Goal: Information Seeking & Learning: Understand process/instructions

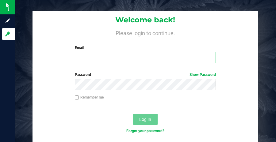
click at [138, 59] on input "Email" at bounding box center [145, 57] width 141 height 11
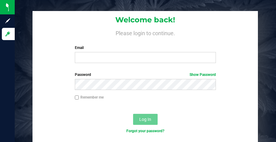
click at [0, 142] on nordpass-portal at bounding box center [0, 142] width 0 height 0
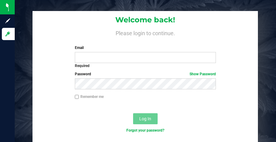
click at [0, 142] on nordpass-portal at bounding box center [0, 142] width 0 height 0
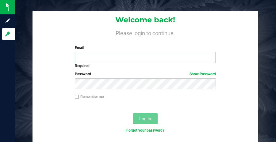
type input "apotterfield@botanicalsciences.com"
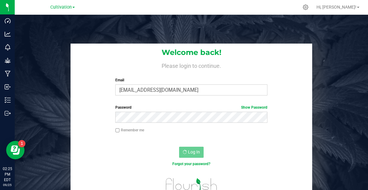
click at [65, 4] on link "Cultivation" at bounding box center [62, 7] width 25 height 6
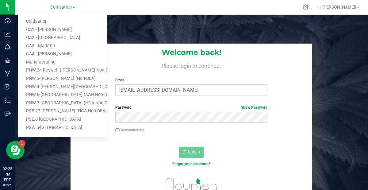
click at [179, 20] on div "Welcome back! Please login to continue. Email apotterfield@botanicalsciences.co…" at bounding box center [191, 110] width 353 height 190
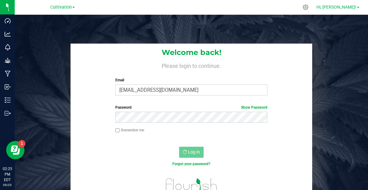
click at [276, 7] on span at bounding box center [358, 7] width 2 height 1
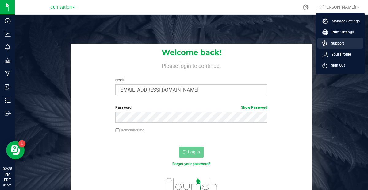
click at [276, 41] on link "Support" at bounding box center [341, 43] width 39 height 6
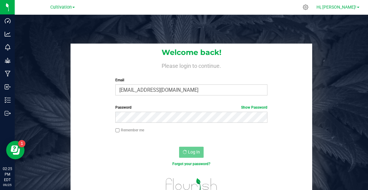
click at [276, 6] on span "Hi, Andy!" at bounding box center [336, 7] width 40 height 5
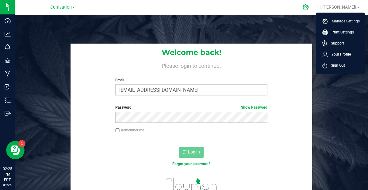
click at [276, 8] on icon at bounding box center [305, 7] width 6 height 6
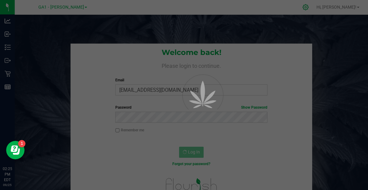
click at [276, 8] on div at bounding box center [184, 95] width 368 height 190
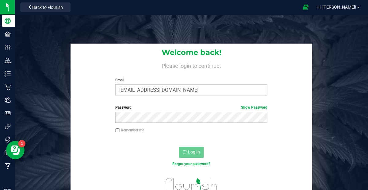
click at [276, 8] on icon at bounding box center [305, 7] width 6 height 6
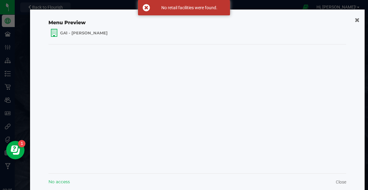
click at [276, 6] on ngb-modal-window "Menu Preview GA1 - Chamblee No access Close" at bounding box center [186, 95] width 372 height 190
click at [276, 21] on icon "button" at bounding box center [356, 20] width 5 height 6
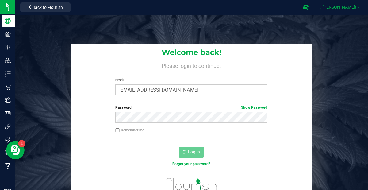
click at [276, 8] on span "Hi, Andy!" at bounding box center [336, 7] width 40 height 5
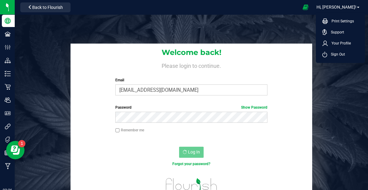
click at [276, 31] on div "Welcome back! Please login to continue. Email apotterfield@botanicalsciences.co…" at bounding box center [191, 110] width 353 height 190
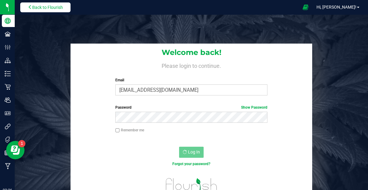
click at [53, 10] on button "Back to Flourish" at bounding box center [45, 7] width 50 height 10
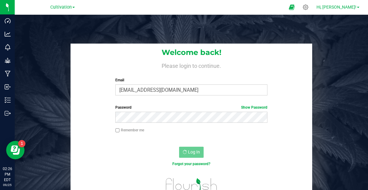
click at [276, 7] on span "Hi, Andy!" at bounding box center [336, 7] width 40 height 5
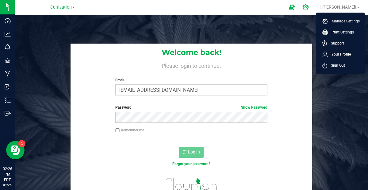
click at [276, 7] on icon at bounding box center [305, 7] width 6 height 6
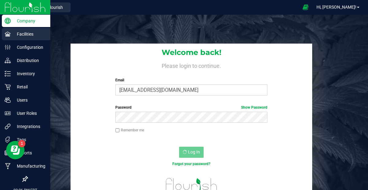
click at [10, 37] on icon at bounding box center [8, 34] width 6 height 6
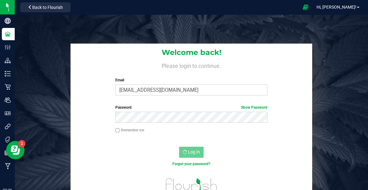
click at [175, 34] on div "Welcome back! Please login to continue. Email apotterfield@botanicalsciences.co…" at bounding box center [191, 110] width 353 height 190
click at [276, 8] on span "Hi, Andy!" at bounding box center [336, 7] width 40 height 5
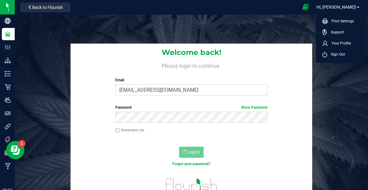
click at [276, 7] on icon at bounding box center [305, 7] width 6 height 7
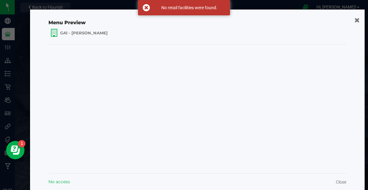
click at [276, 20] on icon "button" at bounding box center [356, 20] width 5 height 6
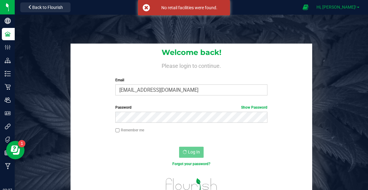
click at [276, 7] on span "Hi, Andy!" at bounding box center [336, 7] width 40 height 5
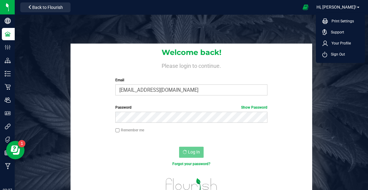
click at [39, 51] on div "Welcome back! Please login to continue. Email apotterfield@botanicalsciences.co…" at bounding box center [191, 122] width 362 height 156
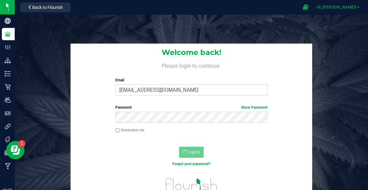
click at [276, 6] on link "Hi, Andy!" at bounding box center [338, 7] width 48 height 6
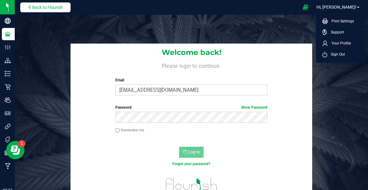
click at [44, 9] on span "Back to Flourish" at bounding box center [47, 7] width 31 height 5
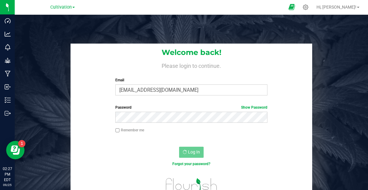
click at [276, 7] on icon at bounding box center [291, 7] width 6 height 7
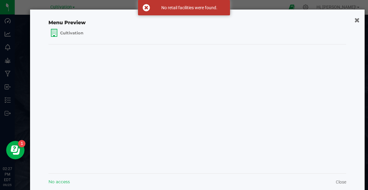
click at [276, 22] on icon "button" at bounding box center [356, 20] width 5 height 6
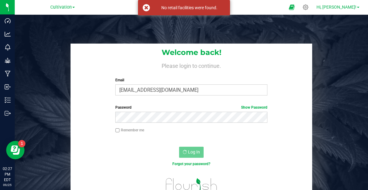
click at [276, 4] on link "Hi, Andy!" at bounding box center [338, 7] width 48 height 6
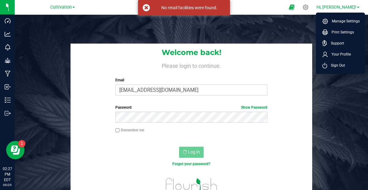
click at [276, 4] on link "Hi, Andy!" at bounding box center [338, 7] width 48 height 6
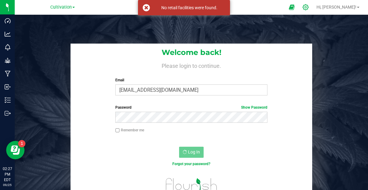
click at [276, 5] on icon at bounding box center [305, 7] width 6 height 6
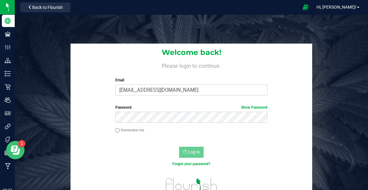
drag, startPoint x: 12, startPoint y: 150, endPoint x: 18, endPoint y: 148, distance: 6.3
click at [18, 142] on icon "Open Resource Center" at bounding box center [15, 149] width 9 height 9
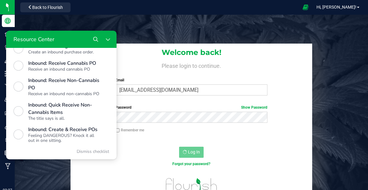
click at [135, 47] on div "Welcome back! Please login to continue. Email apotterfield@botanicalsciences.co…" at bounding box center [191, 72] width 242 height 57
click at [127, 30] on div "Welcome back! Please login to continue. Email apotterfield@botanicalsciences.co…" at bounding box center [191, 110] width 353 height 190
click at [194, 25] on div "Welcome back! Please login to continue. Email apotterfield@botanicalsciences.co…" at bounding box center [191, 110] width 353 height 190
click at [108, 37] on icon "Close Resource Center" at bounding box center [107, 39] width 5 height 5
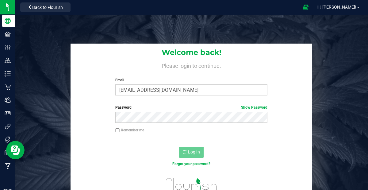
scroll to position [0, 0]
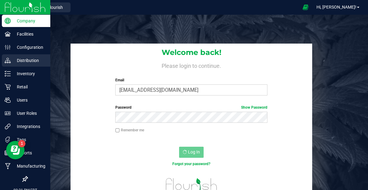
click at [27, 59] on p "Distribution" at bounding box center [29, 60] width 37 height 7
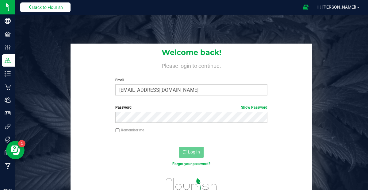
click at [53, 7] on span "Back to Flourish" at bounding box center [47, 7] width 31 height 5
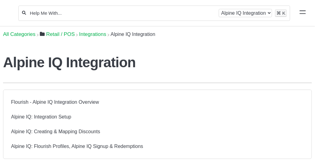
click at [55, 15] on input "Help Me With..." at bounding box center [122, 13] width 186 height 6
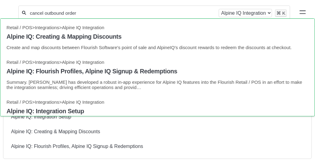
type input "cancel outbound order"
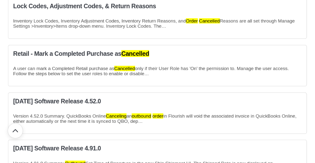
scroll to position [321, 0]
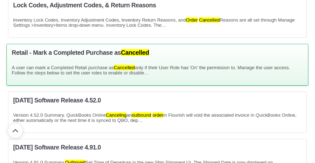
click at [166, 61] on div "Retail - Mark a Completed Purchase as Cancelled A user can mark a Completed Ret…" at bounding box center [157, 65] width 302 height 42
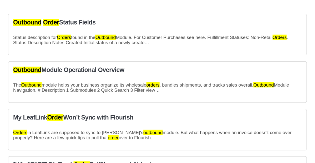
scroll to position [0, 0]
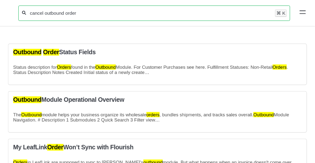
click at [71, 13] on input "cancel outbound order" at bounding box center [150, 13] width 243 height 6
click at [46, 15] on input "cancel outbound order" at bounding box center [150, 13] width 243 height 6
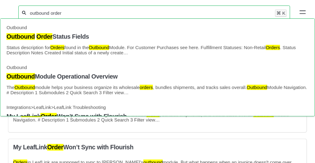
type input "outbound order"
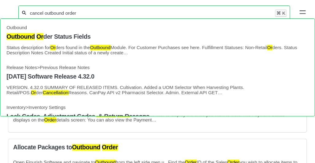
type input "cancel outbound order"
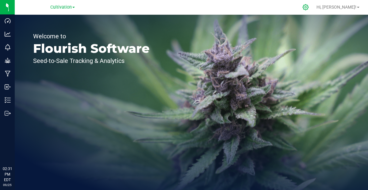
click at [309, 7] on icon at bounding box center [305, 7] width 6 height 6
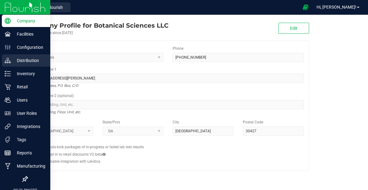
click at [23, 63] on p "Distribution" at bounding box center [29, 60] width 37 height 7
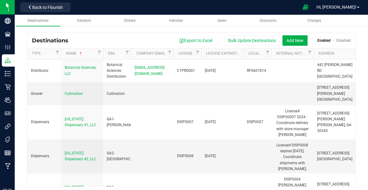
click at [286, 33] on div "Destinations Export to Excel Bulk Update Destinations Add New Enabled Disabled" at bounding box center [191, 40] width 328 height 15
click at [356, 10] on span "Hi, Andy!" at bounding box center [336, 7] width 40 height 5
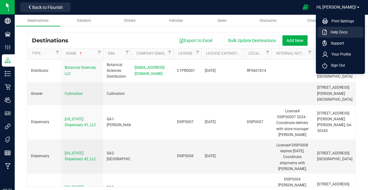
click at [349, 31] on link "Help Docs" at bounding box center [341, 32] width 39 height 6
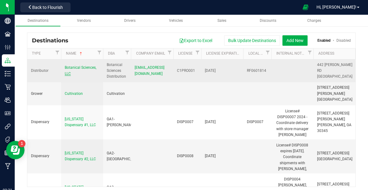
click at [79, 71] on span "Botanical Sciences, LLC" at bounding box center [81, 70] width 32 height 10
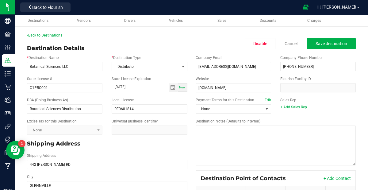
drag, startPoint x: 315, startPoint y: 78, endPoint x: 279, endPoint y: 78, distance: 35.9
click at [279, 78] on div "Flourish Facility ID" at bounding box center [318, 84] width 85 height 16
click at [56, 32] on div "Back to Destinations" at bounding box center [191, 35] width 329 height 6
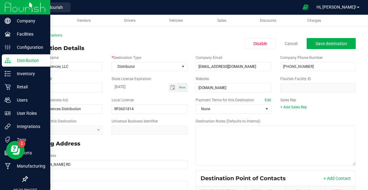
click at [18, 61] on p "Distribution" at bounding box center [29, 60] width 37 height 7
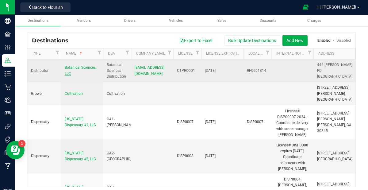
click at [74, 69] on span "Botanical Sciences, LLC" at bounding box center [81, 70] width 32 height 10
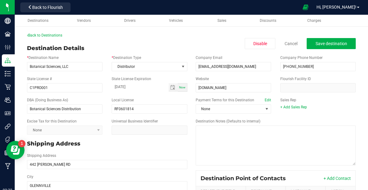
drag, startPoint x: 281, startPoint y: 78, endPoint x: 312, endPoint y: 78, distance: 31.0
click at [312, 78] on div "Flourish Facility ID" at bounding box center [318, 84] width 85 height 16
click at [29, 7] on icon at bounding box center [30, 7] width 4 height 4
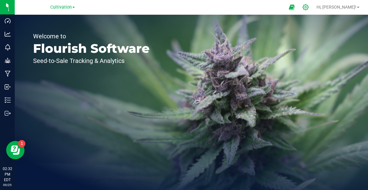
click at [310, 8] on div at bounding box center [305, 7] width 9 height 6
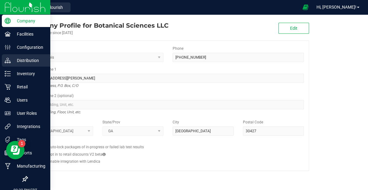
click at [8, 61] on icon at bounding box center [8, 60] width 6 height 6
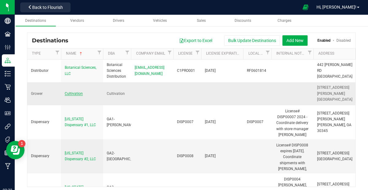
click at [70, 96] on span "Cultivation" at bounding box center [74, 93] width 18 height 4
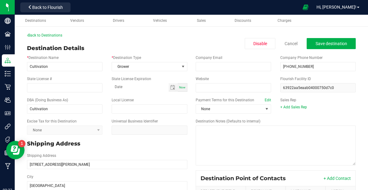
click at [275, 78] on div "Website" at bounding box center [233, 84] width 85 height 16
click at [52, 36] on link "Back to Destinations" at bounding box center [44, 35] width 35 height 4
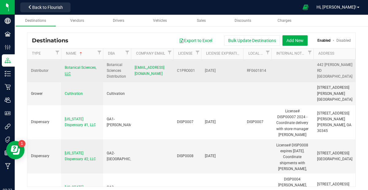
click at [75, 71] on span "Botanical Sciences, LLC" at bounding box center [81, 70] width 32 height 10
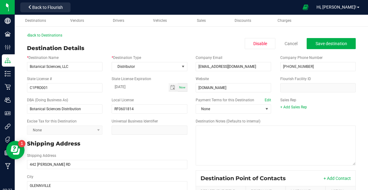
click at [189, 46] on div "Destination Details Disable Cancel Save destination" at bounding box center [191, 48] width 329 height 8
click at [54, 65] on input "Botanical Sciences, LLC" at bounding box center [64, 66] width 75 height 9
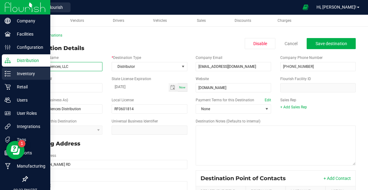
drag, startPoint x: 75, startPoint y: 67, endPoint x: 9, endPoint y: 68, distance: 66.2
click at [9, 68] on div "Company Facilities Configuration Distribution Inventory Retail Users User Roles…" at bounding box center [184, 95] width 368 height 190
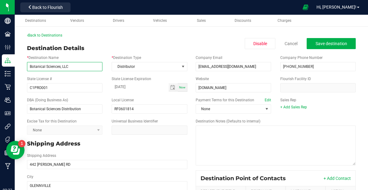
click at [78, 68] on input "Botanical Sciences, LLC" at bounding box center [64, 66] width 75 height 9
click at [46, 35] on link "Back to Destinations" at bounding box center [44, 35] width 35 height 4
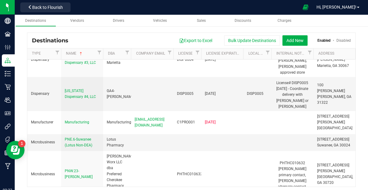
scroll to position [135, 0]
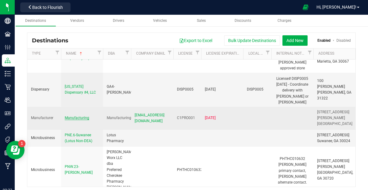
click at [70, 120] on span "Manufacturing" at bounding box center [77, 118] width 25 height 4
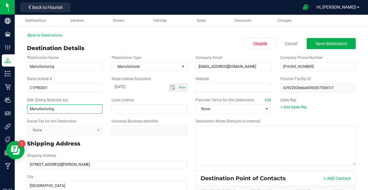
drag, startPoint x: 60, startPoint y: 109, endPoint x: 28, endPoint y: 109, distance: 32.8
click at [28, 109] on input "Manufacturing" at bounding box center [64, 108] width 75 height 9
click at [39, 36] on link "Back to Destinations" at bounding box center [44, 35] width 35 height 4
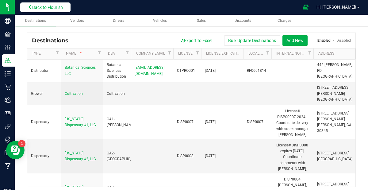
click at [46, 6] on span "Back to Flourish" at bounding box center [47, 7] width 31 height 5
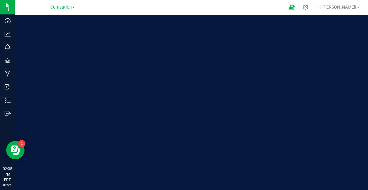
drag, startPoint x: 55, startPoint y: 8, endPoint x: 59, endPoint y: 11, distance: 4.1
click at [55, 8] on span "Cultivation" at bounding box center [60, 7] width 21 height 5
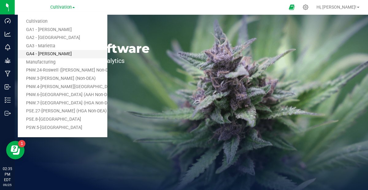
click at [74, 54] on link "GA4 - Pooler" at bounding box center [62, 54] width 89 height 8
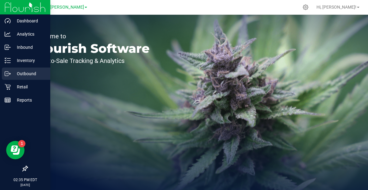
click at [22, 75] on p "Outbound" at bounding box center [29, 73] width 37 height 7
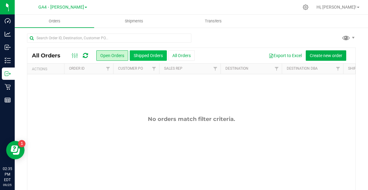
click at [152, 56] on button "Shipped Orders" at bounding box center [148, 55] width 37 height 10
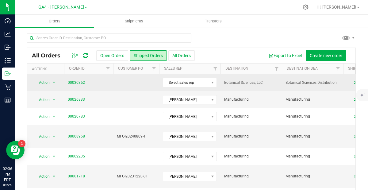
drag, startPoint x: 94, startPoint y: 82, endPoint x: 66, endPoint y: 83, distance: 27.9
click at [66, 83] on td "00030352" at bounding box center [88, 82] width 49 height 17
click at [87, 82] on span "00030352" at bounding box center [89, 83] width 42 height 6
click at [49, 80] on span "Action" at bounding box center [41, 82] width 17 height 9
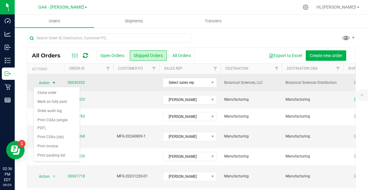
click at [118, 82] on td at bounding box center [136, 82] width 46 height 17
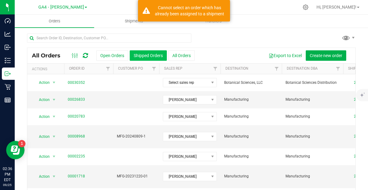
click at [152, 54] on button "Shipped Orders" at bounding box center [148, 55] width 37 height 10
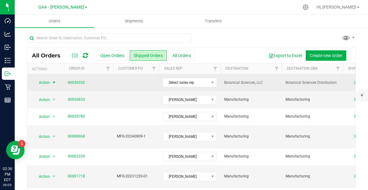
click at [45, 84] on span "Action" at bounding box center [41, 82] width 17 height 9
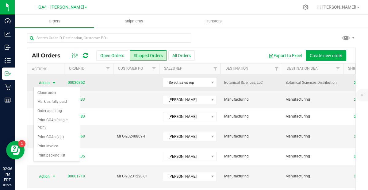
click at [131, 85] on td at bounding box center [136, 82] width 46 height 17
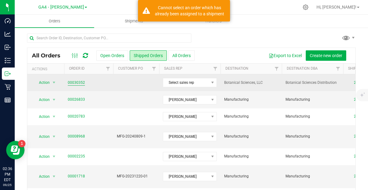
click at [75, 82] on link "00030352" at bounding box center [76, 83] width 17 height 6
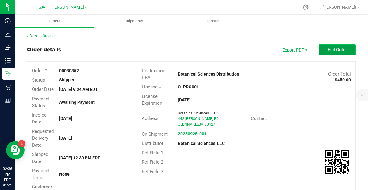
click at [330, 51] on span "Edit Order" at bounding box center [337, 49] width 19 height 5
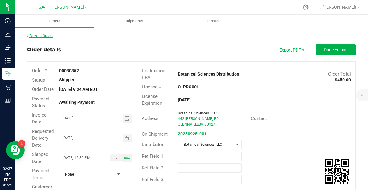
click at [49, 35] on link "Back to Orders" at bounding box center [40, 36] width 26 height 4
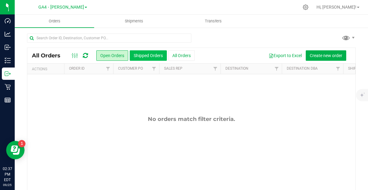
click at [147, 54] on button "Shipped Orders" at bounding box center [148, 55] width 37 height 10
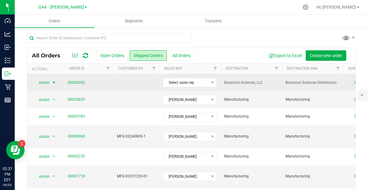
click at [45, 84] on span "Action" at bounding box center [41, 82] width 17 height 9
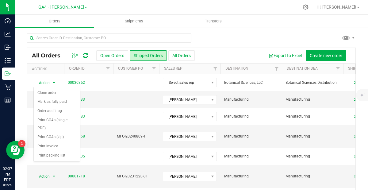
click at [252, 39] on div at bounding box center [191, 40] width 329 height 14
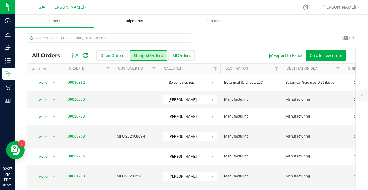
click at [139, 21] on span "Shipments" at bounding box center [133, 21] width 35 height 6
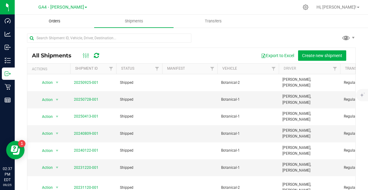
click at [55, 18] on uib-tab-heading "Orders" at bounding box center [54, 21] width 79 height 12
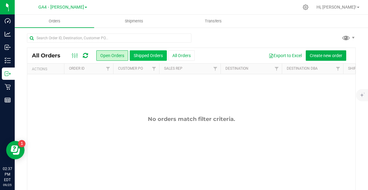
click at [154, 53] on button "Shipped Orders" at bounding box center [148, 55] width 37 height 10
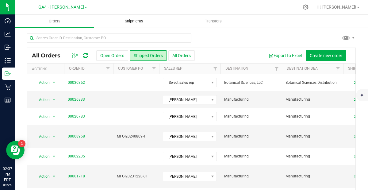
click at [137, 27] on uib-tab-heading "Shipments" at bounding box center [133, 21] width 79 height 12
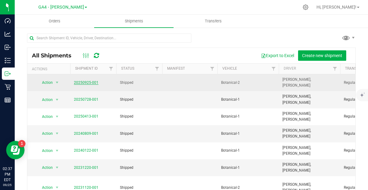
click at [89, 81] on link "20250925-001" at bounding box center [86, 82] width 25 height 4
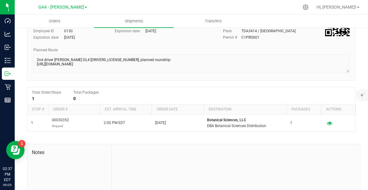
scroll to position [62, 0]
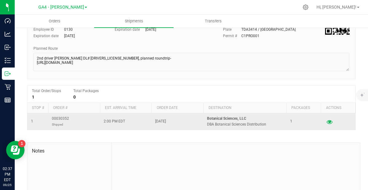
click at [330, 123] on icon "button" at bounding box center [329, 121] width 6 height 4
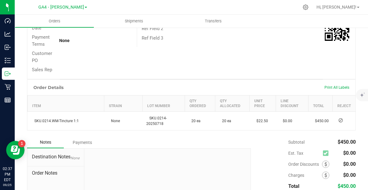
scroll to position [143, 0]
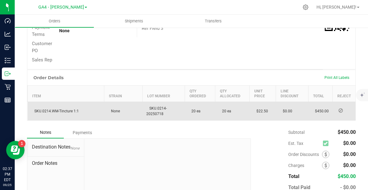
click at [341, 110] on icon at bounding box center [340, 110] width 4 height 4
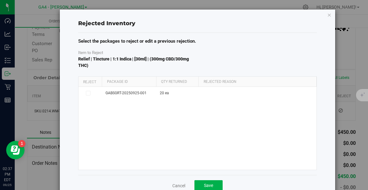
scroll to position [15, 0]
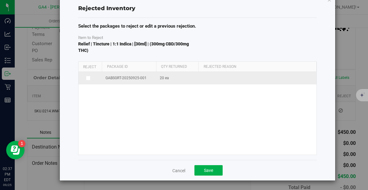
click at [88, 78] on icon at bounding box center [87, 78] width 3 height 0
click at [0, 0] on input "checkbox" at bounding box center [0, 0] width 0 height 0
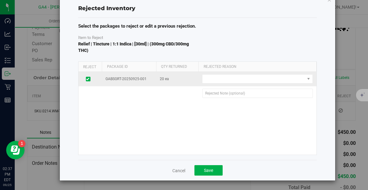
click at [88, 79] on icon at bounding box center [87, 79] width 3 height 0
click at [0, 0] on input "checkbox" at bounding box center [0, 0] width 0 height 0
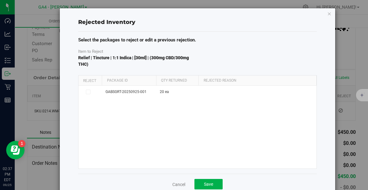
scroll to position [0, 0]
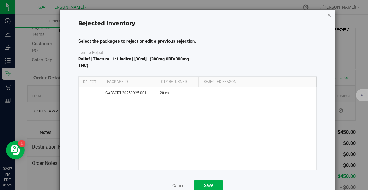
click at [330, 15] on icon "button" at bounding box center [329, 14] width 4 height 7
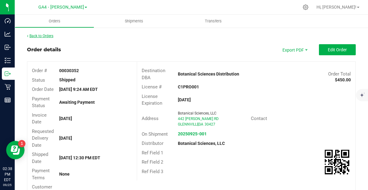
click at [46, 35] on link "Back to Orders" at bounding box center [40, 36] width 26 height 4
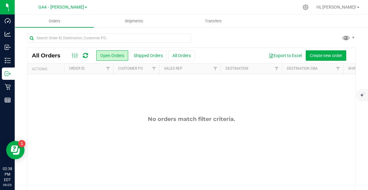
click at [221, 41] on div at bounding box center [191, 40] width 329 height 14
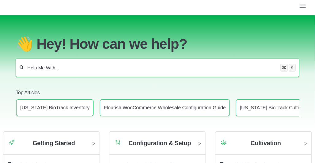
click at [63, 65] on input "Help Me With..." at bounding box center [152, 68] width 251 height 6
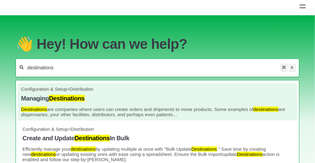
type input "destinations"
click at [80, 107] on p "Destinations are companies where users can create orders and shipments to move …" at bounding box center [157, 112] width 273 height 10
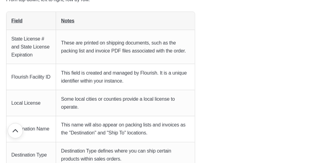
scroll to position [162, 0]
click at [64, 74] on p "This field is created and managed by Flourish. It is a unique identifier within…" at bounding box center [125, 77] width 129 height 16
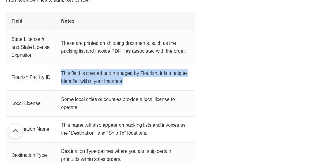
drag, startPoint x: 128, startPoint y: 82, endPoint x: 59, endPoint y: 75, distance: 69.6
click at [58, 74] on td "This field is created and managed by Flourish. It is a unique identifier within…" at bounding box center [125, 77] width 139 height 26
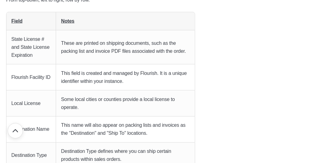
click at [72, 72] on p "This field is created and managed by Flourish. It is a unique identifier within…" at bounding box center [125, 77] width 129 height 16
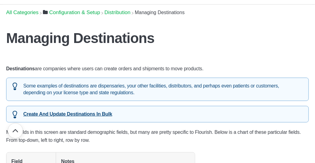
scroll to position [21, 0]
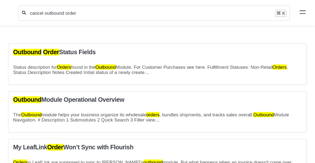
click at [57, 16] on input "cancel outbound order" at bounding box center [150, 13] width 243 height 6
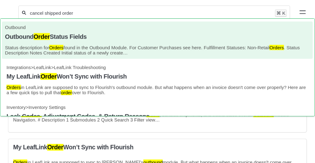
type input "cancel shipped order"
click at [94, 39] on h4 "Outbound Order Status Fields" at bounding box center [157, 36] width 305 height 7
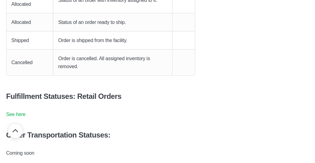
scroll to position [208, 0]
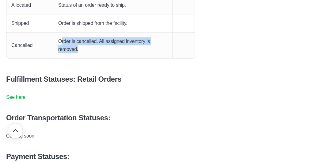
drag, startPoint x: 85, startPoint y: 50, endPoint x: 60, endPoint y: 42, distance: 25.6
click at [60, 42] on p "Order is cancelled. All assigned inventory is removed." at bounding box center [112, 45] width 109 height 16
click at [60, 45] on p "Order is cancelled. All assigned inventory is removed." at bounding box center [112, 45] width 109 height 16
drag, startPoint x: 65, startPoint y: 41, endPoint x: 86, endPoint y: 48, distance: 21.2
click at [86, 48] on td "Order is cancelled. All assigned inventory is removed." at bounding box center [112, 45] width 119 height 26
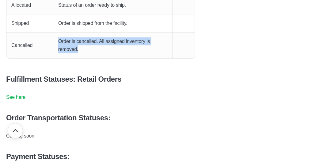
copy p "Order is cancelled. All assigned inventory is removed."
